Goal: Task Accomplishment & Management: Manage account settings

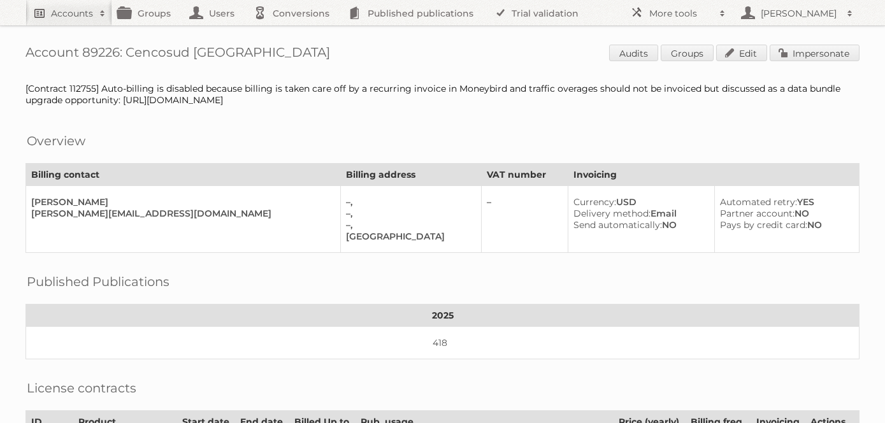
click at [68, 4] on link "Accounts" at bounding box center [68, 12] width 87 height 25
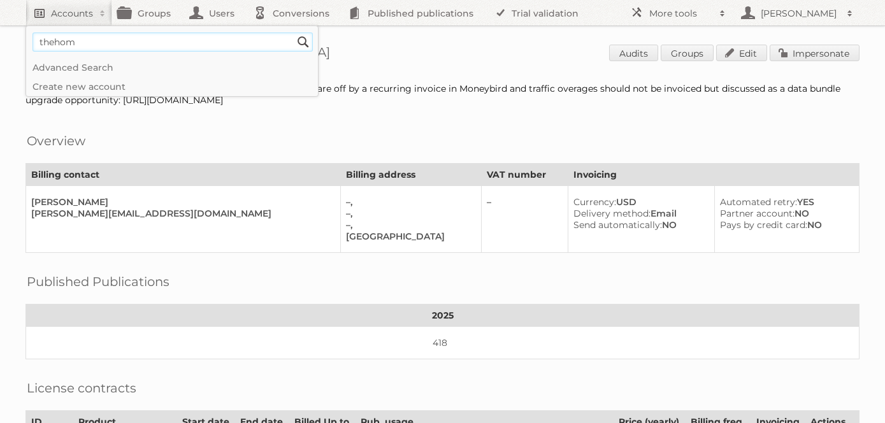
type input"] "thehomemag"
click at [294, 32] on input "Search" at bounding box center [303, 41] width 19 height 19
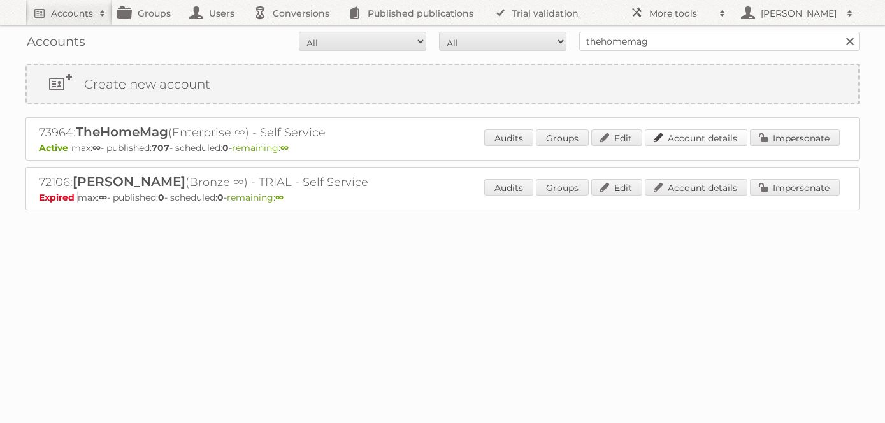
click at [706, 139] on link "Account details" at bounding box center [695, 137] width 103 height 17
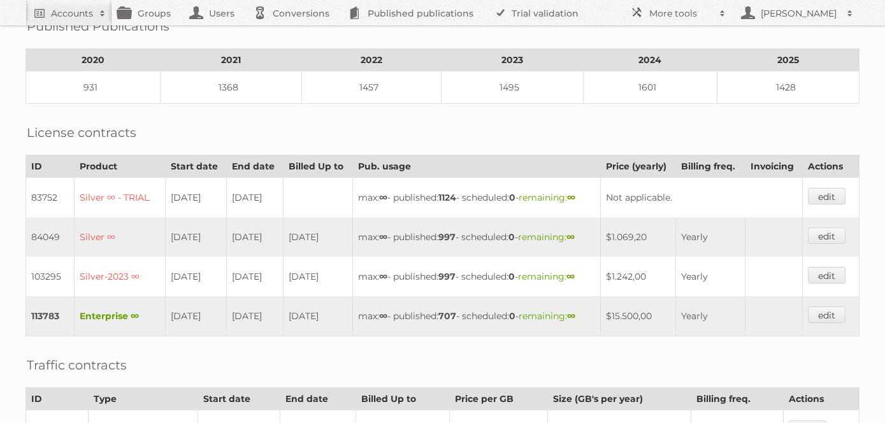
scroll to position [239, 0]
